Goal: Task Accomplishment & Management: Complete application form

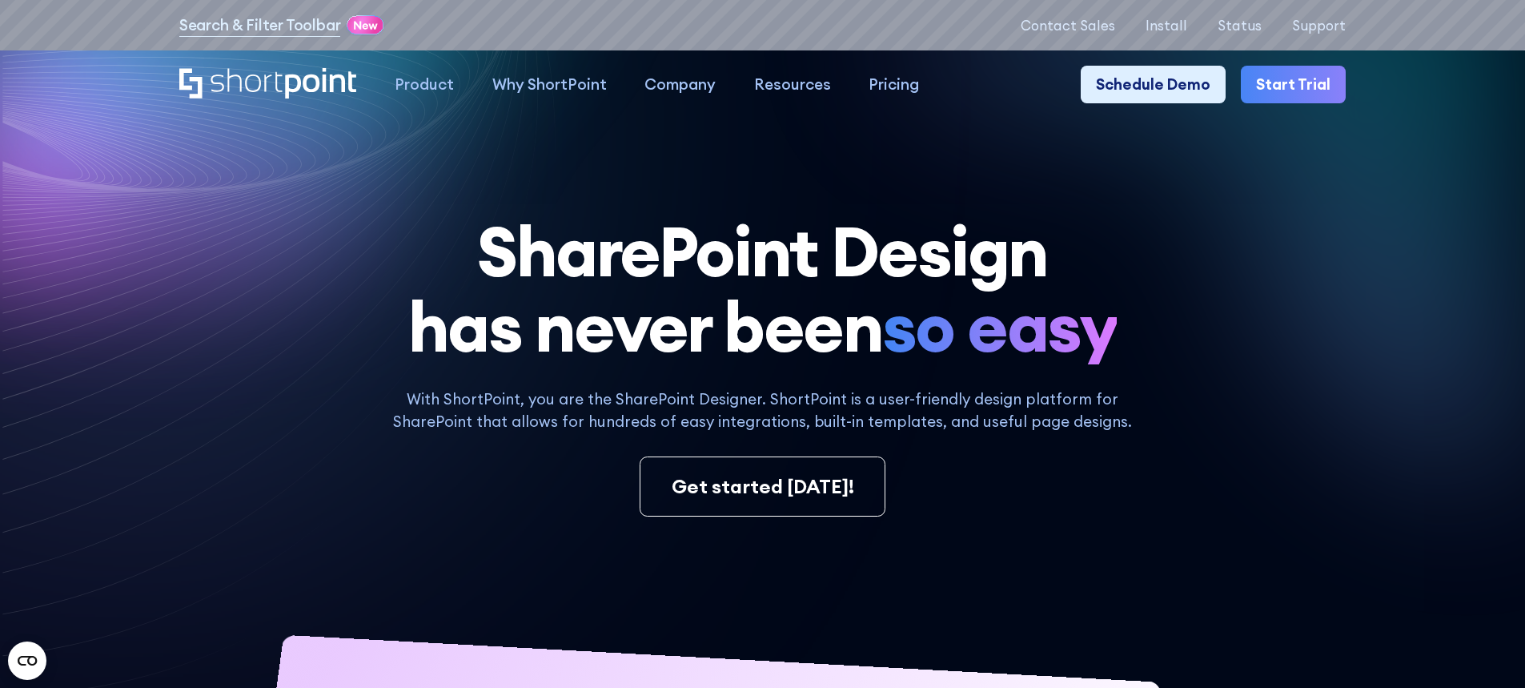
click at [1299, 88] on link "Start Trial" at bounding box center [1293, 85] width 105 height 38
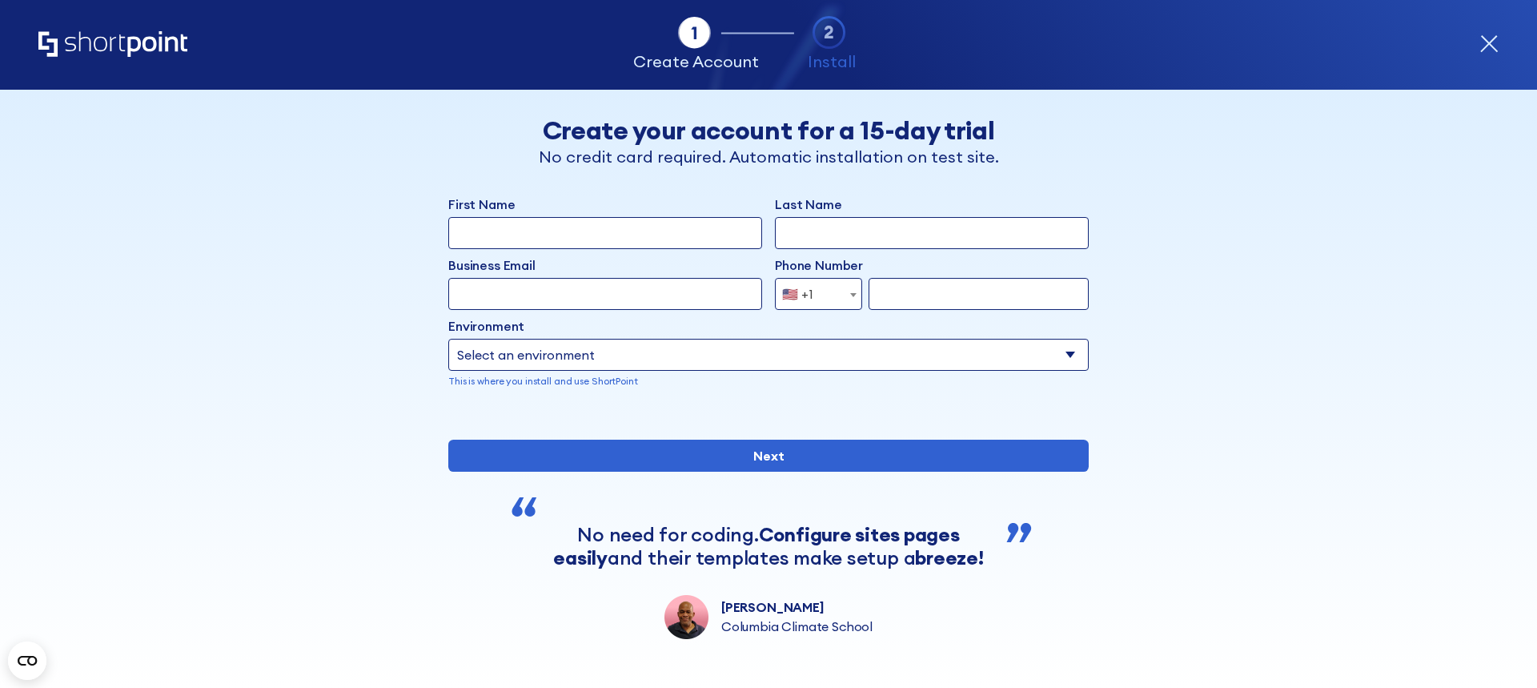
click at [541, 237] on input "First Name" at bounding box center [605, 233] width 314 height 32
type input "Ryan"
click at [816, 245] on input "Last Name" at bounding box center [932, 233] width 314 height 32
type input "Edrada"
click at [570, 303] on input "Business Email" at bounding box center [605, 294] width 314 height 32
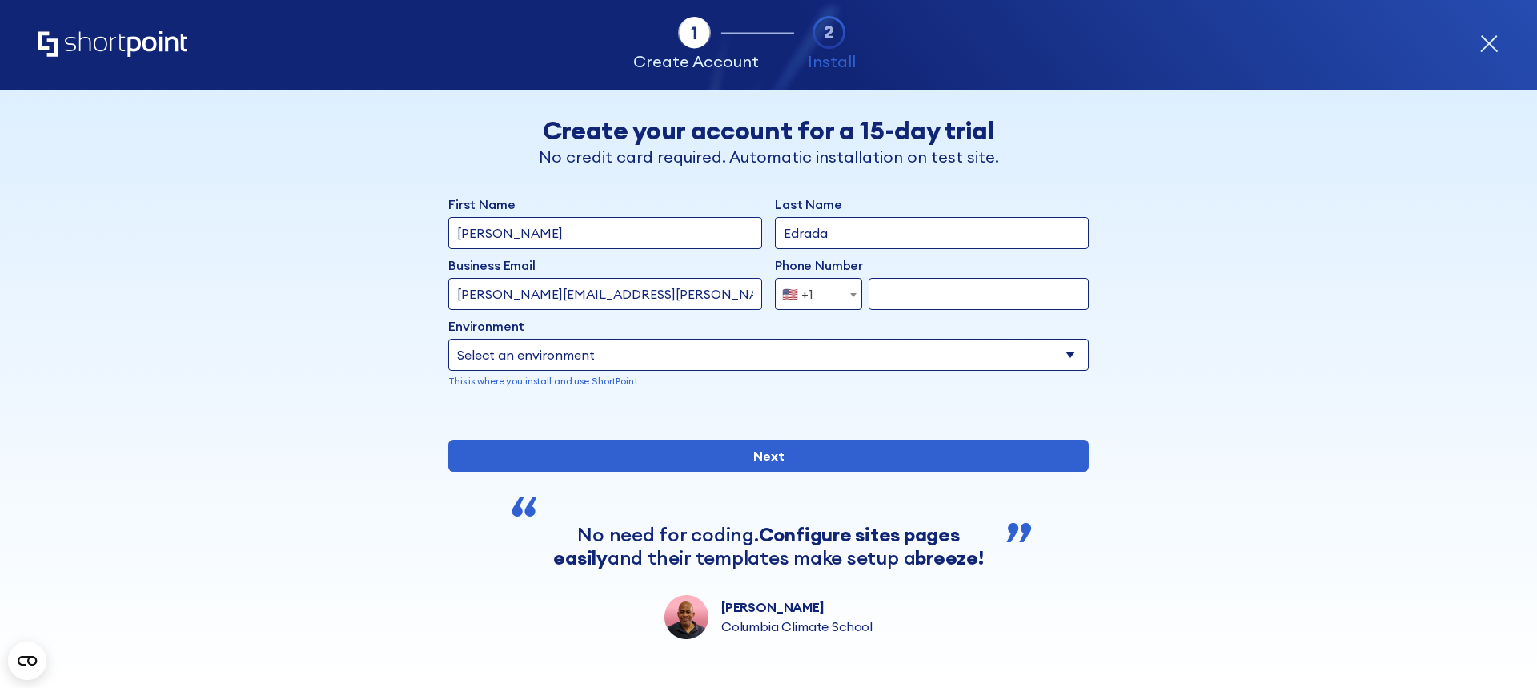
type input "ryan.edrada+5555@shortpoint.com"
click at [927, 307] on input "form" at bounding box center [979, 294] width 220 height 32
click at [846, 300] on span "form" at bounding box center [854, 295] width 16 height 32
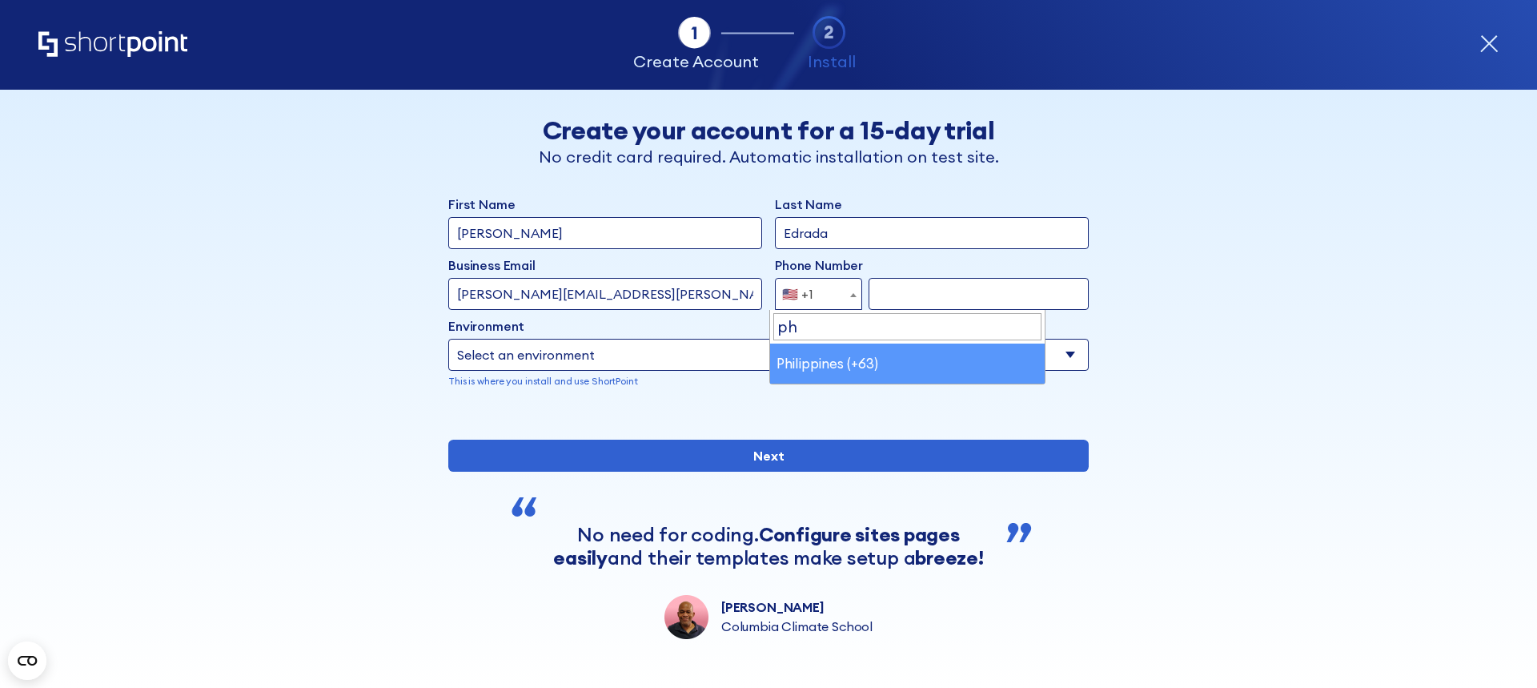
type input "ph"
select select "+63"
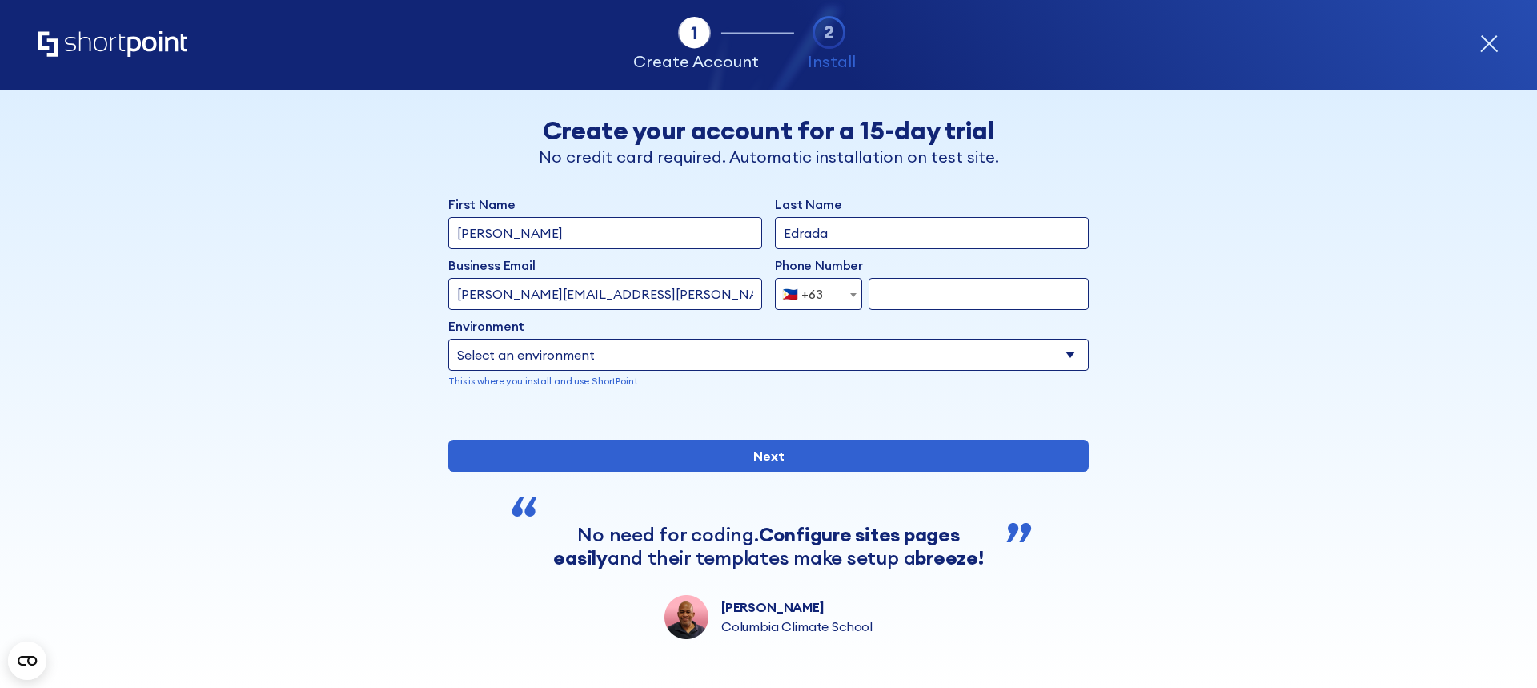
click at [923, 296] on input "form" at bounding box center [979, 294] width 220 height 32
type input "9672367332"
click at [560, 350] on select "Select an environment Microsoft 365 SharePoint Online SharePoint 2019 (On-Premi…" at bounding box center [768, 355] width 641 height 32
select select "Microsoft 365"
click at [448, 339] on select "Select an environment Microsoft 365 SharePoint Online SharePoint 2019 (On-Premi…" at bounding box center [768, 355] width 641 height 32
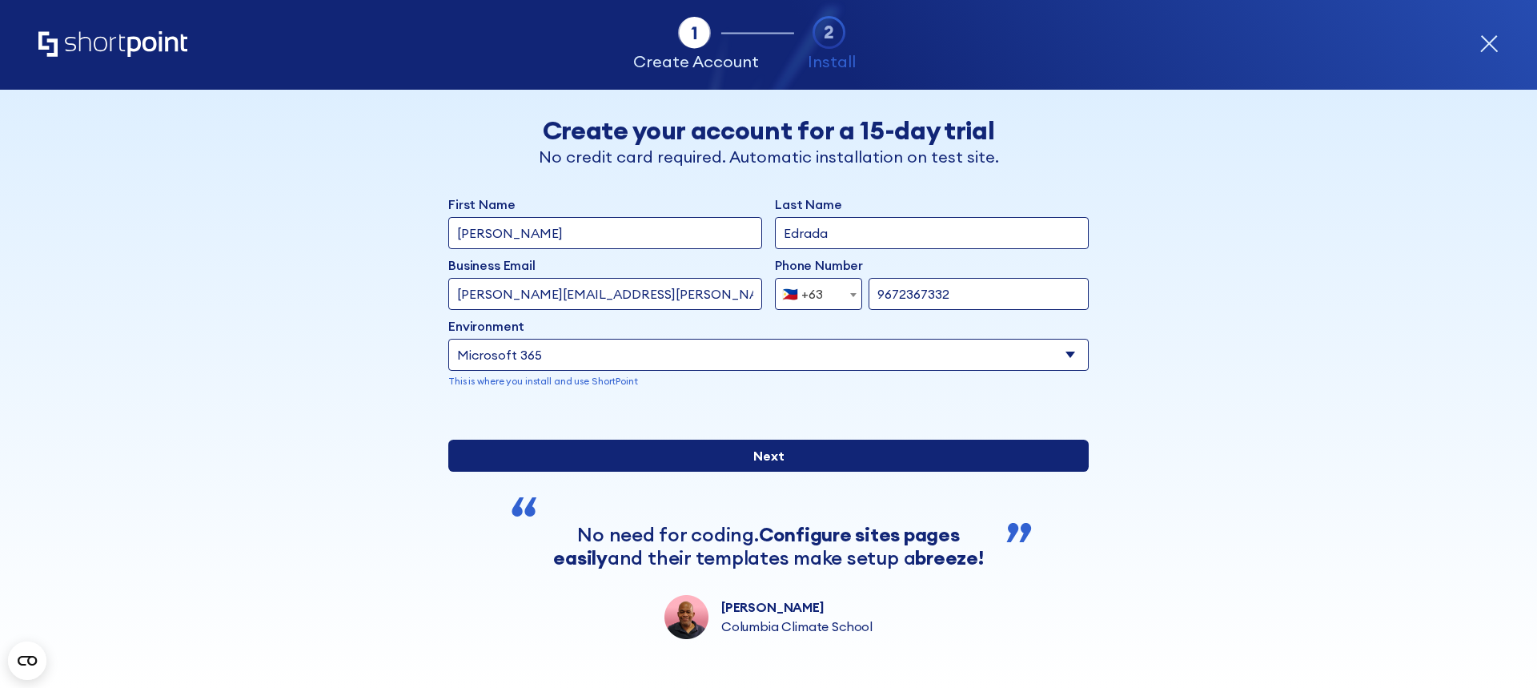
click at [745, 472] on input "Next" at bounding box center [768, 456] width 641 height 32
